Goal: Complete application form

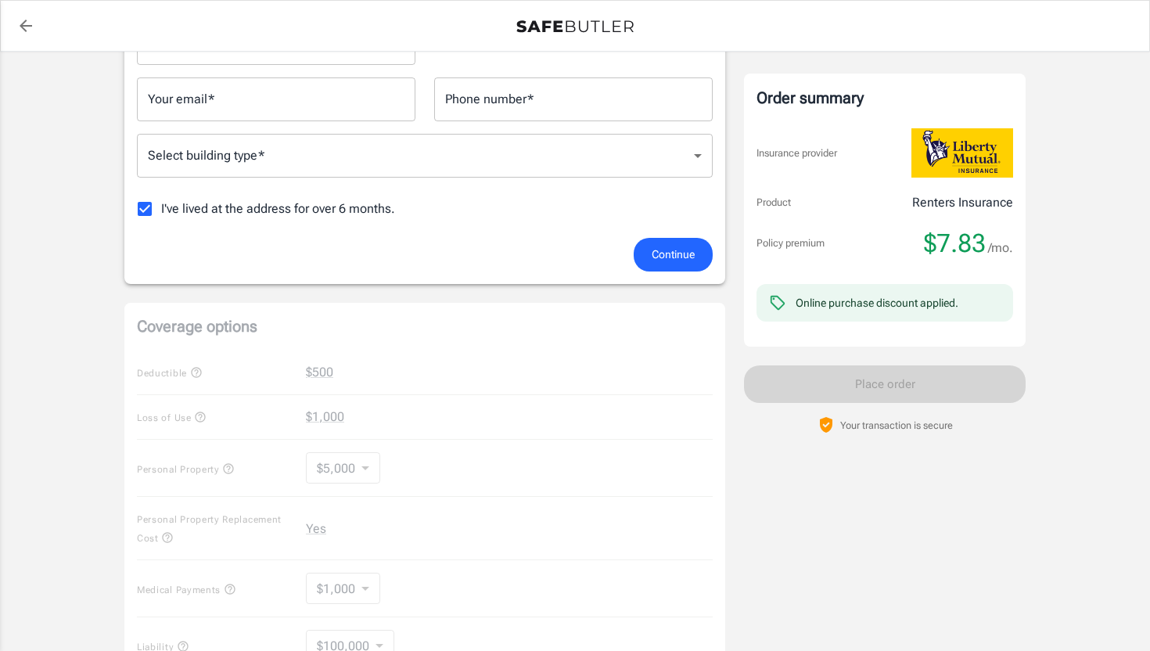
scroll to position [339, 0]
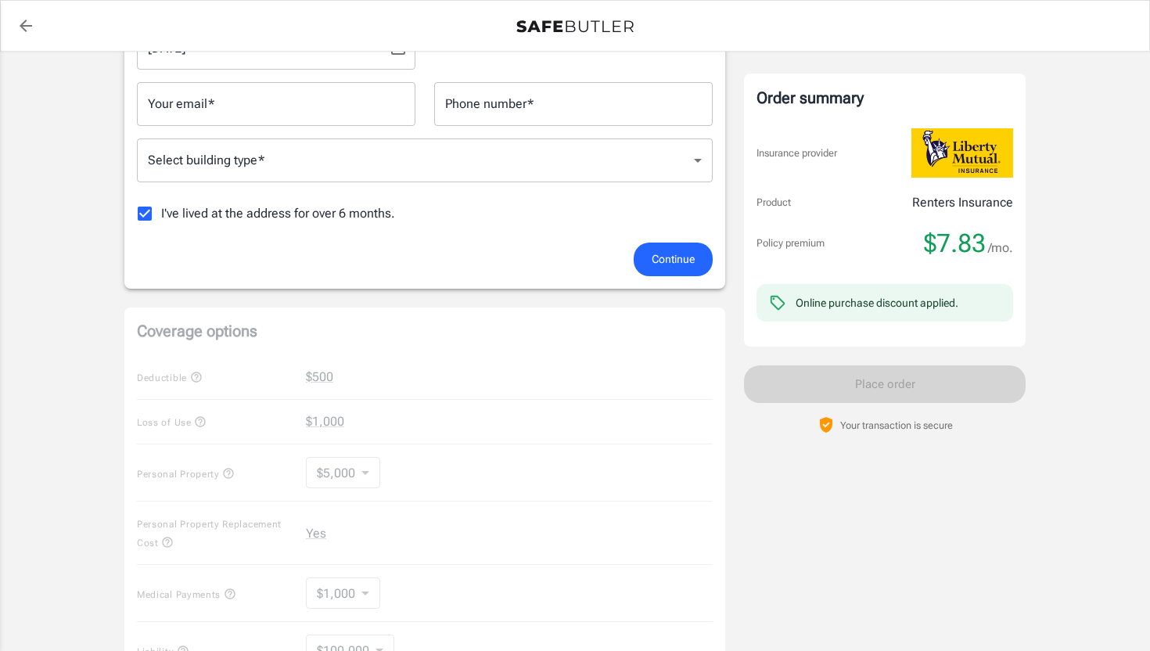
click at [286, 218] on span "I've lived at the address for over 6 months." at bounding box center [278, 213] width 234 height 19
click at [161, 218] on input "I've lived at the address for over 6 months." at bounding box center [144, 213] width 33 height 33
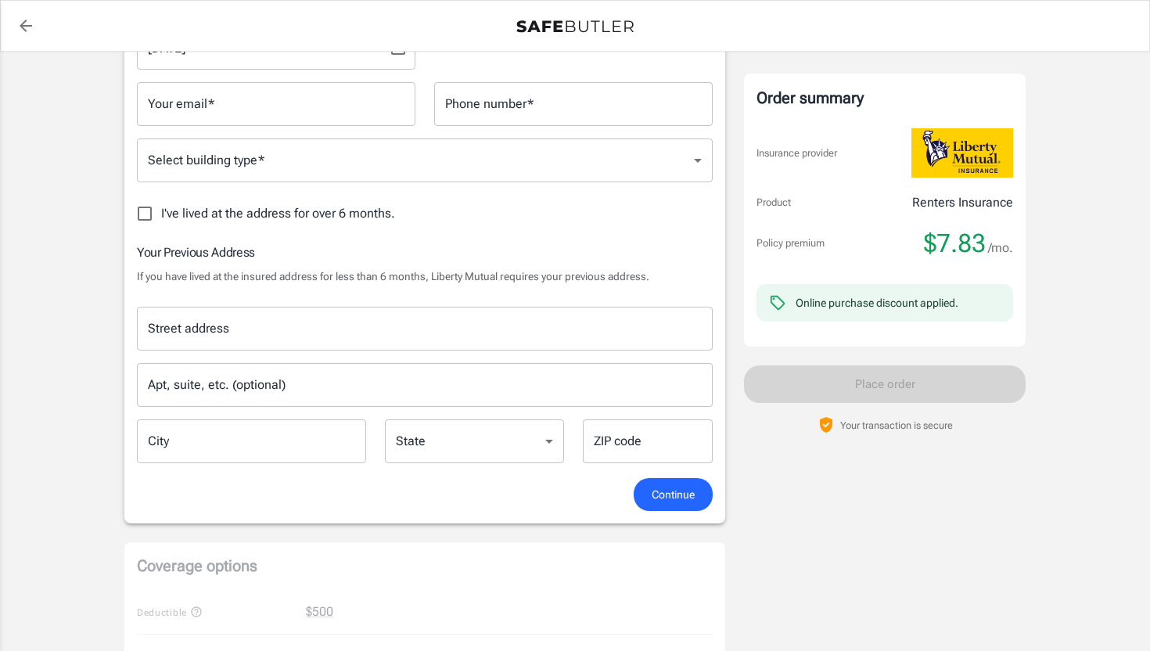
click at [286, 218] on span "I've lived at the address for over 6 months." at bounding box center [278, 213] width 234 height 19
click at [161, 218] on input "I've lived at the address for over 6 months." at bounding box center [144, 213] width 33 height 33
checkbox input "true"
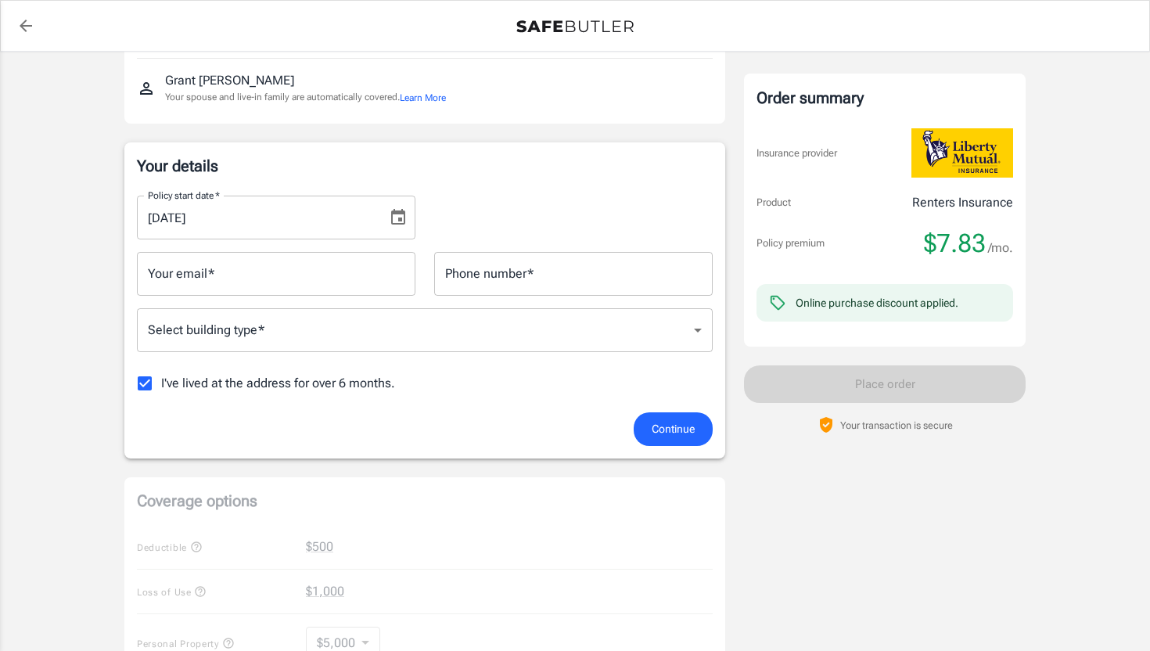
scroll to position [159, 0]
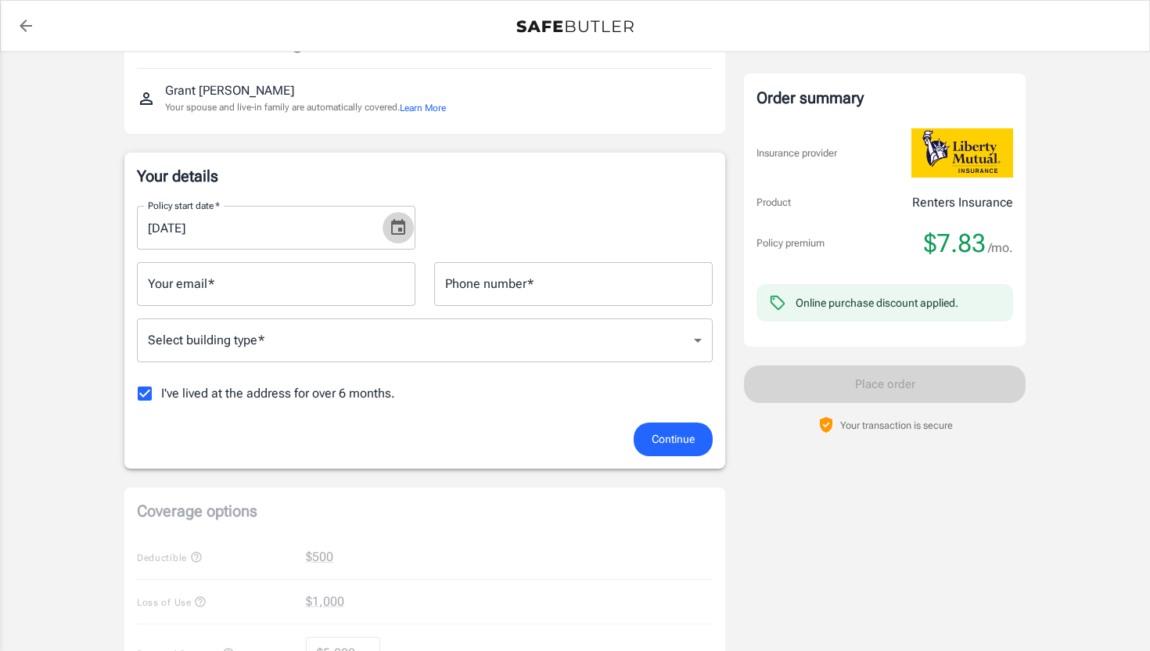
click at [390, 229] on icon "Choose date, selected date is Aug 20, 2025" at bounding box center [398, 227] width 19 height 19
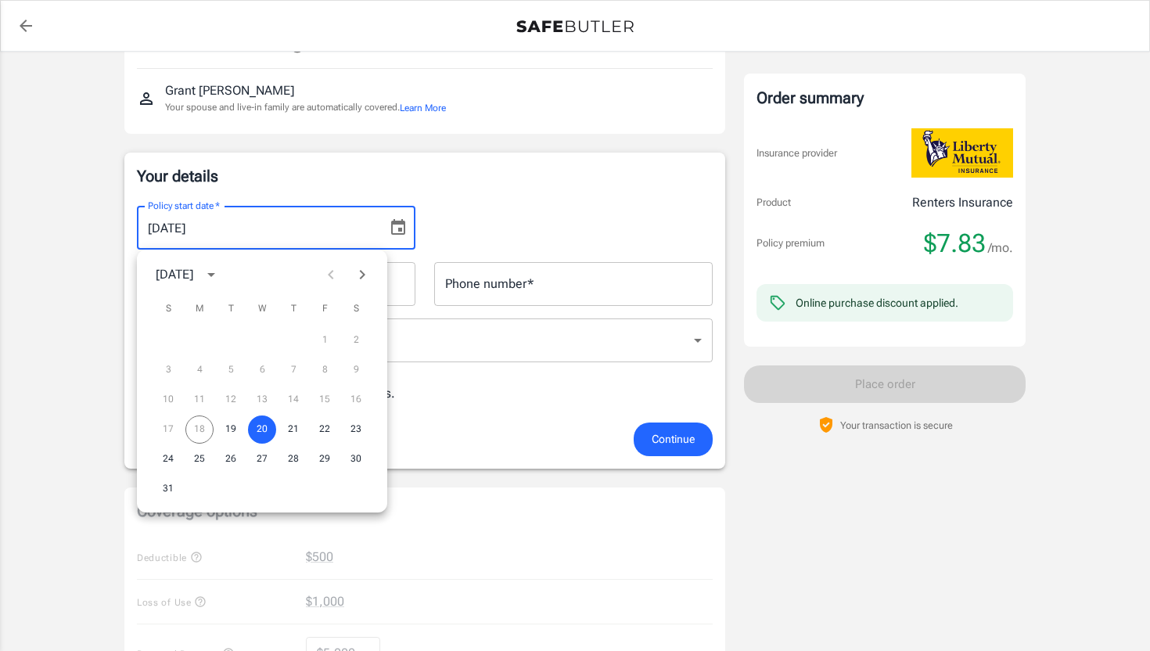
click at [379, 182] on p "Your details" at bounding box center [425, 176] width 576 height 22
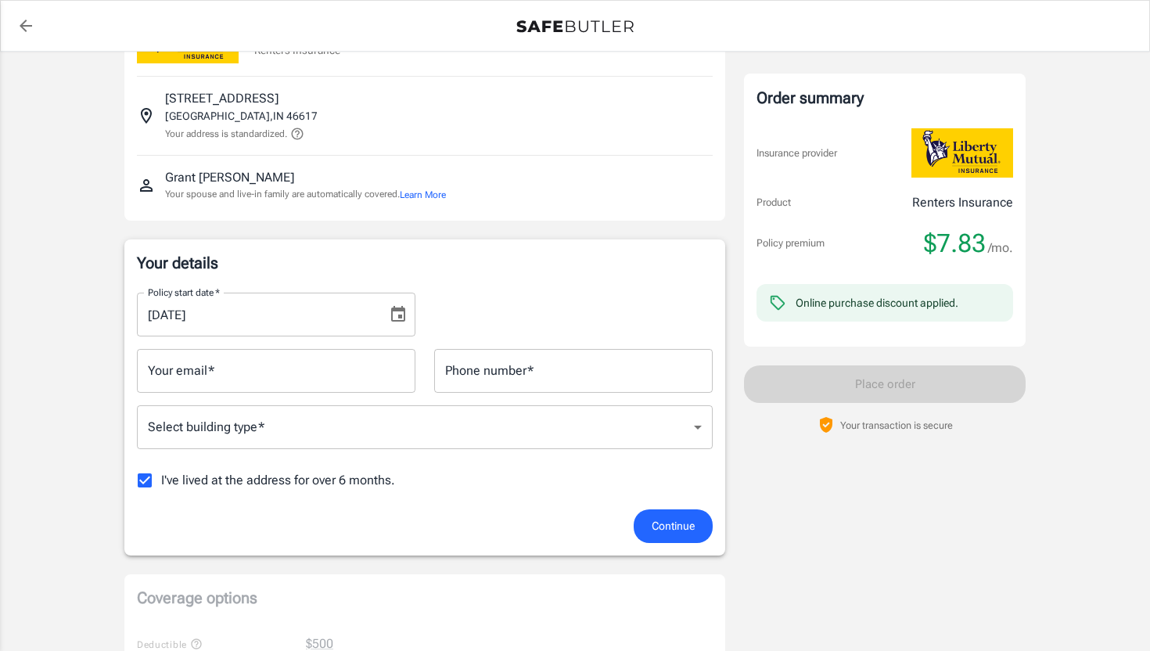
scroll to position [0, 0]
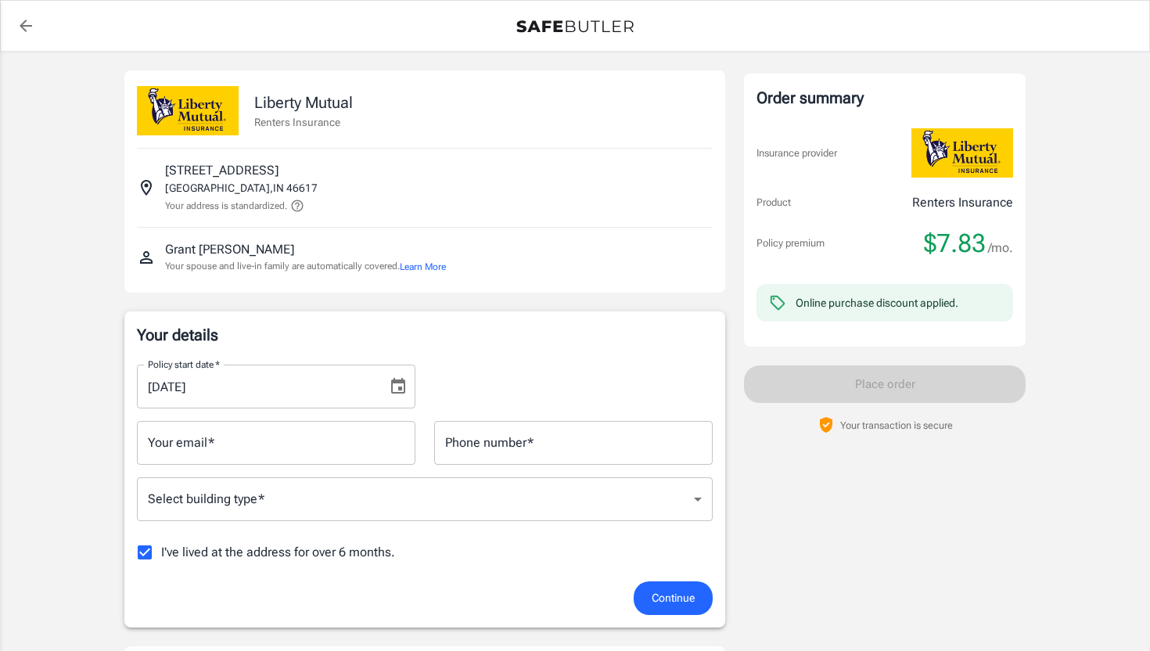
click at [403, 382] on icon "Choose date, selected date is Aug 20, 2025" at bounding box center [398, 386] width 14 height 16
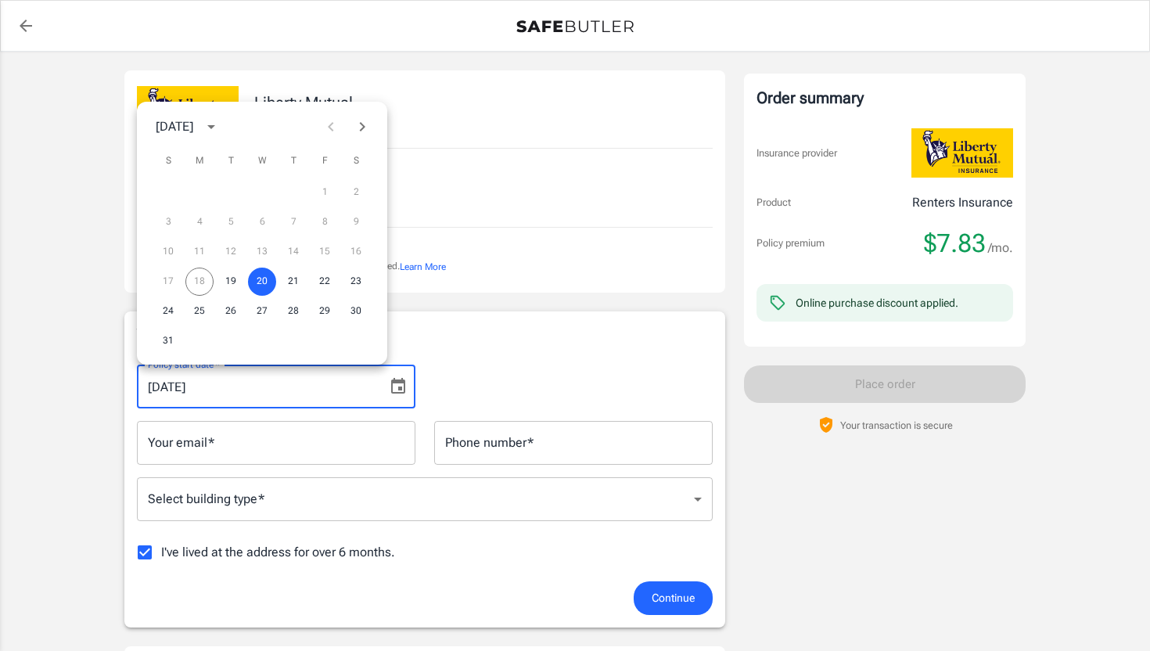
click at [451, 317] on div "Your details Policy start date   * [DATE] Policy start date   * Your email   * …" at bounding box center [424, 469] width 601 height 316
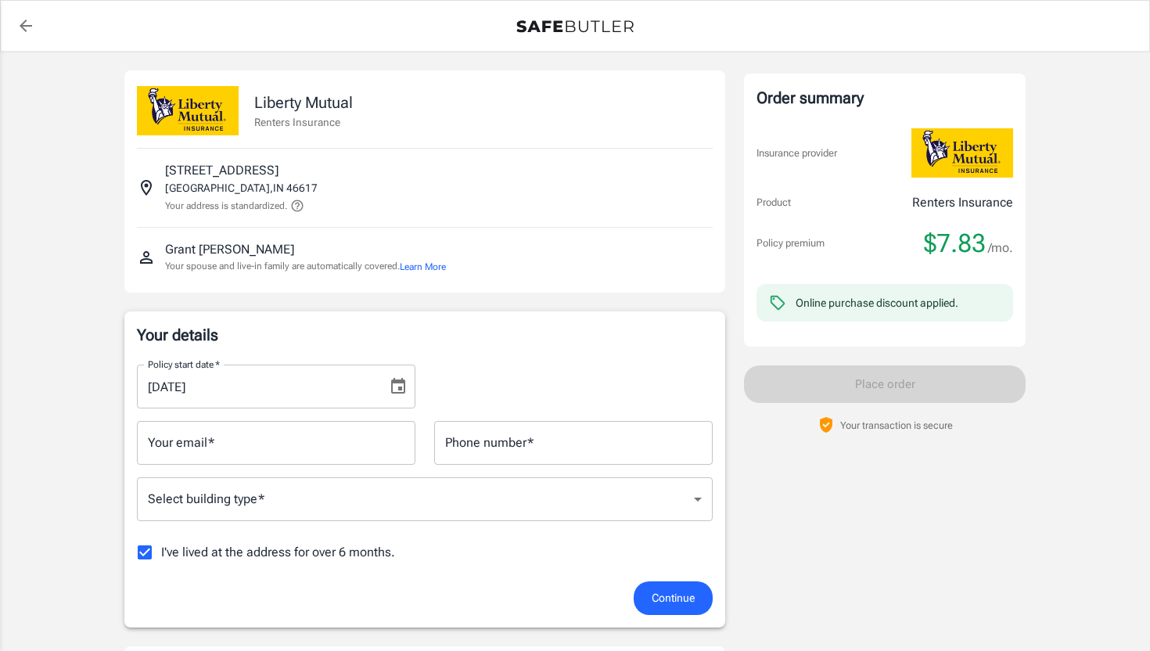
click at [26, 25] on icon "back to quotes" at bounding box center [26, 26] width 13 height 13
